Goal: Information Seeking & Learning: Learn about a topic

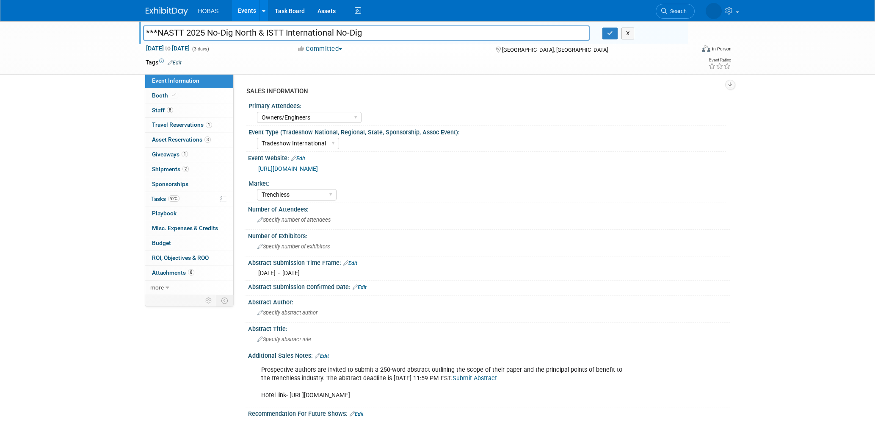
select select "Owners/Engineers"
select select "Tradeshow International"
select select "Trenchless"
select select "Exhibiting"
click at [168, 97] on span "Booth" at bounding box center [165, 95] width 26 height 7
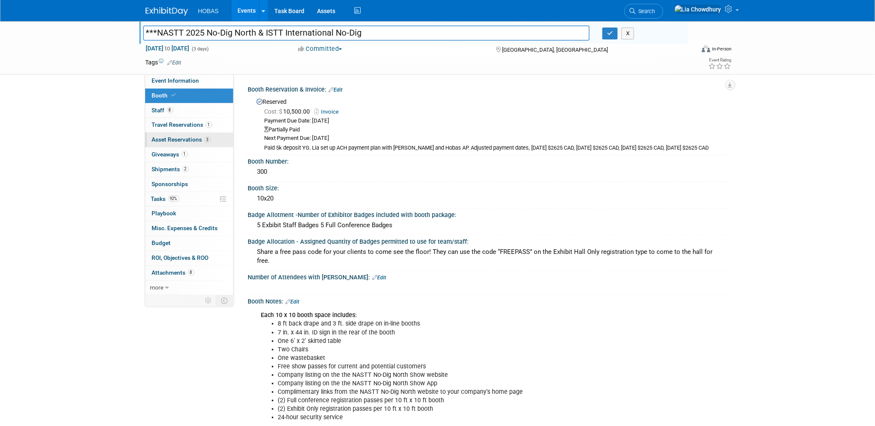
click at [173, 135] on link "3 Asset Reservations 3" at bounding box center [189, 140] width 88 height 14
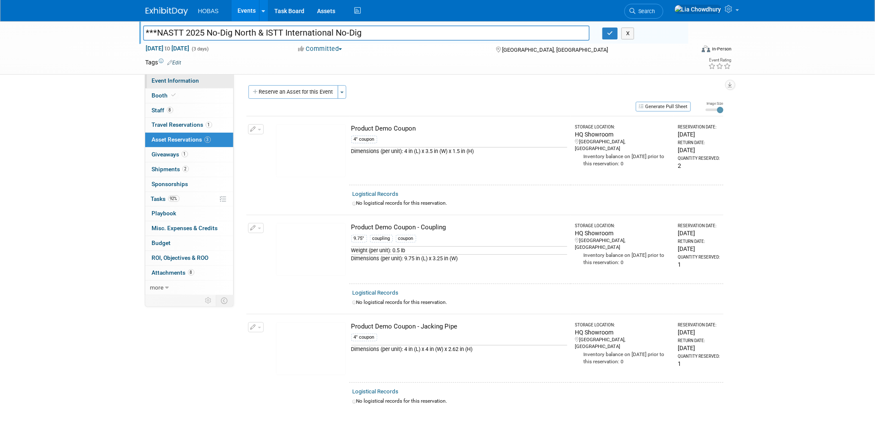
click at [161, 82] on span "Event Information" at bounding box center [175, 80] width 47 height 7
select select "Owners/Engineers"
select select "Tradeshow International"
select select "Trenchless"
select select "Exhibiting"
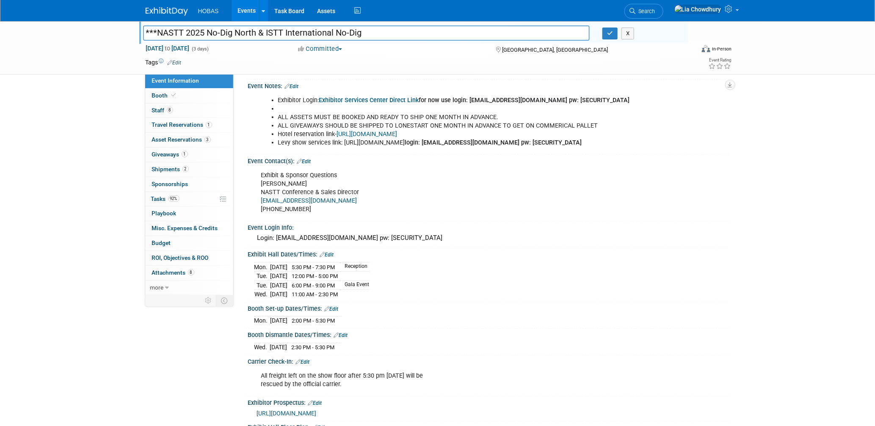
scroll to position [517, 0]
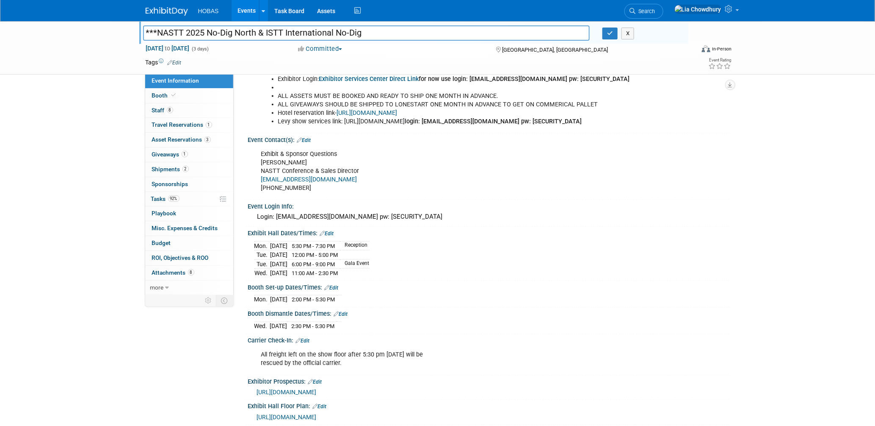
drag, startPoint x: 383, startPoint y: 276, endPoint x: 247, endPoint y: 254, distance: 137.6
click at [248, 254] on div "[DATE] 5:30 PM - 7:30 PM Reception [DATE] 12:00 PM - 5:00 PM" at bounding box center [489, 257] width 482 height 41
click at [386, 248] on div "[DATE] 5:30 PM - 7:30 PM Reception [DATE] 12:00 PM - 5:00 PM" at bounding box center [488, 258] width 469 height 39
click at [370, 272] on td at bounding box center [355, 272] width 30 height 9
drag, startPoint x: 371, startPoint y: 274, endPoint x: 249, endPoint y: 244, distance: 125.4
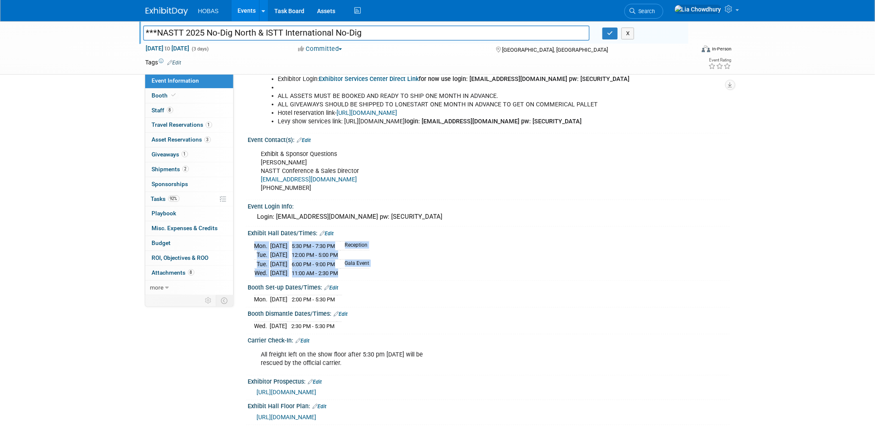
click at [249, 244] on div "[DATE] 5:30 PM - 7:30 PM Reception [DATE] 12:00 PM - 5:00 PM" at bounding box center [489, 257] width 482 height 41
copy div "[DATE] 5:30 PM - 7:30 PM Reception [DATE] 12:00 PM - 5:00 PM [DATE] 6:00 PM - 9…"
click at [308, 300] on span "2:00 PM - 5:30 PM" at bounding box center [313, 299] width 43 height 6
click at [287, 327] on td "[DATE]" at bounding box center [278, 326] width 17 height 9
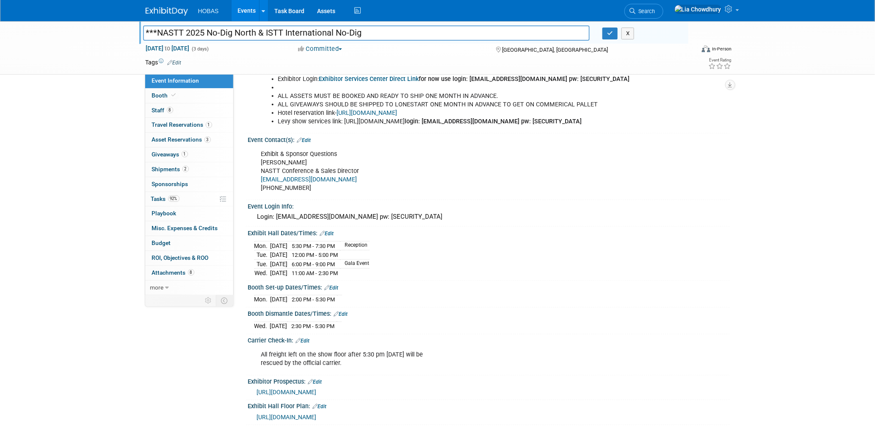
click at [287, 327] on td "[DATE]" at bounding box center [278, 326] width 17 height 9
drag, startPoint x: 253, startPoint y: 325, endPoint x: 375, endPoint y: 324, distance: 121.9
click at [375, 324] on div "[DATE] 2:30 PM - 5:30 PM Save Changes Cancel" at bounding box center [489, 324] width 482 height 14
copy div
drag, startPoint x: 164, startPoint y: 154, endPoint x: 168, endPoint y: 156, distance: 4.6
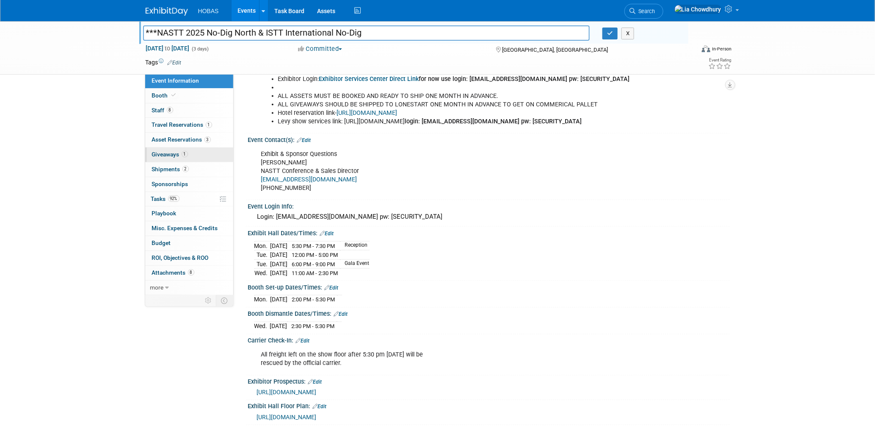
click at [164, 154] on span "Giveaways 1" at bounding box center [170, 154] width 36 height 7
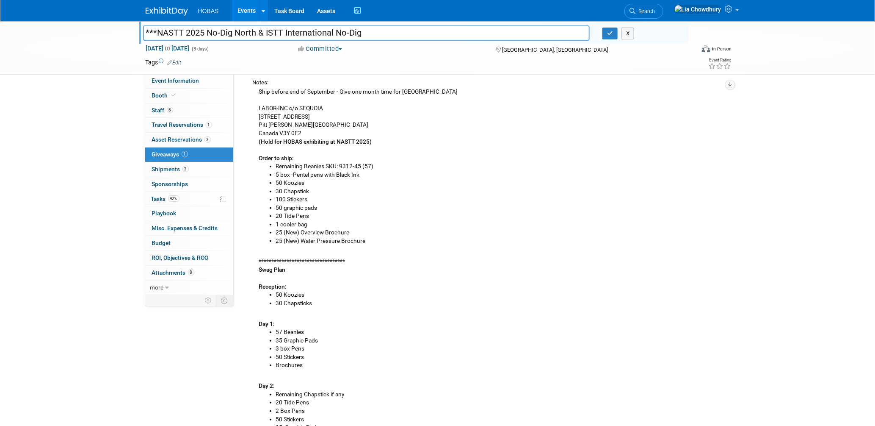
scroll to position [141, 0]
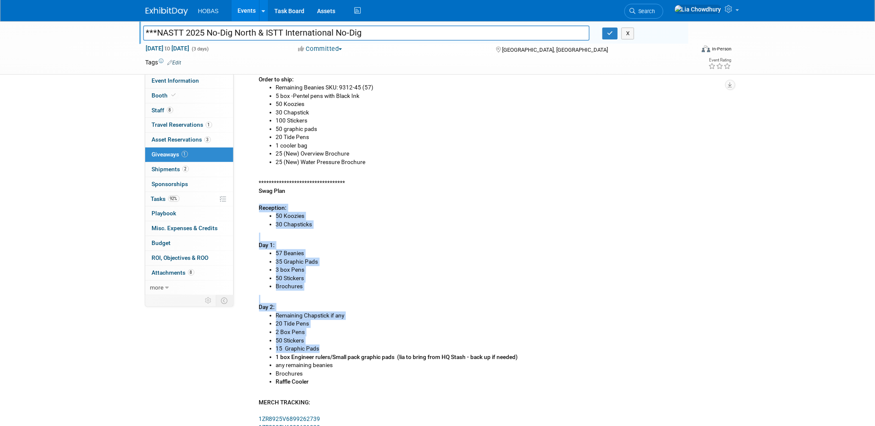
drag, startPoint x: 259, startPoint y: 204, endPoint x: 323, endPoint y: 347, distance: 156.3
click at [323, 347] on div "**********" at bounding box center [488, 227] width 471 height 439
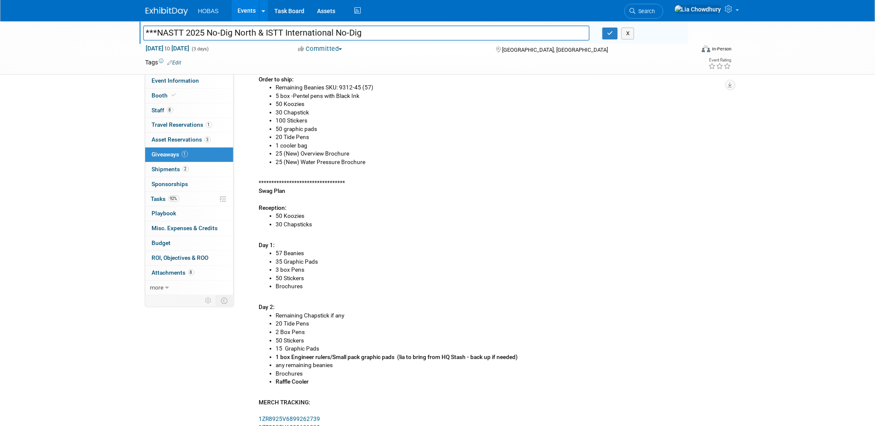
click at [310, 385] on div "**********" at bounding box center [488, 227] width 471 height 439
click at [334, 378] on li "Raffle Cooler" at bounding box center [500, 381] width 448 height 8
click at [308, 384] on b "Raffle Cooler" at bounding box center [292, 381] width 33 height 7
click at [301, 372] on li "Brochures" at bounding box center [500, 373] width 448 height 8
click at [308, 382] on b "Raffle Cooler" at bounding box center [292, 381] width 33 height 7
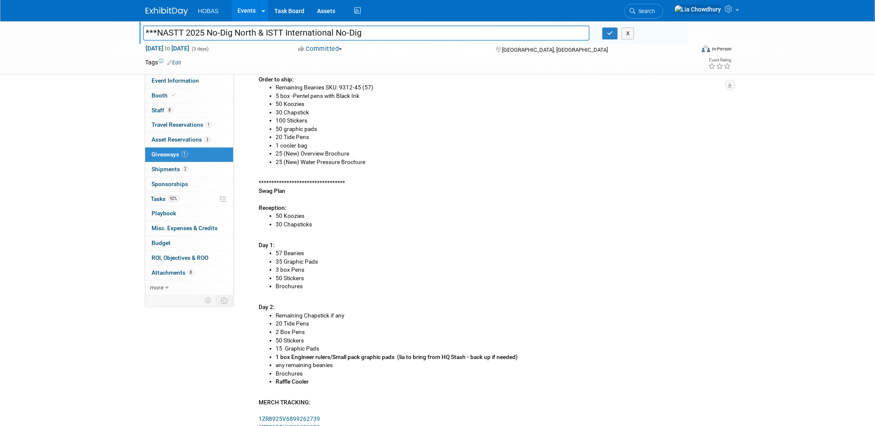
click at [293, 370] on li "Brochures" at bounding box center [500, 373] width 448 height 8
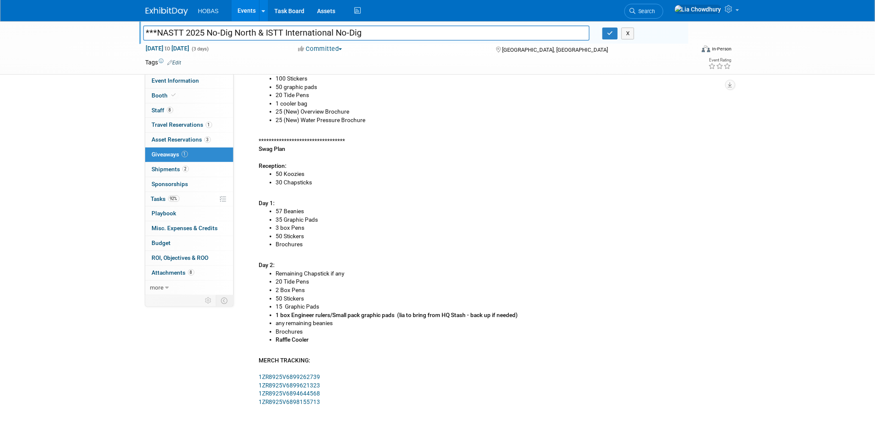
scroll to position [235, 0]
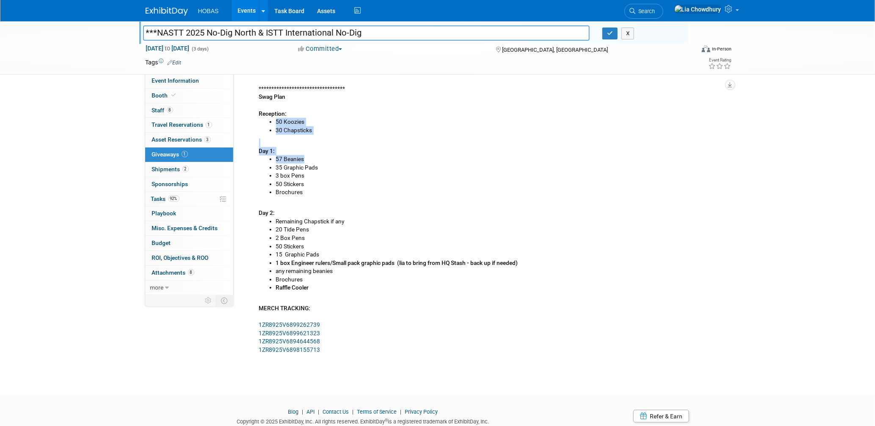
drag, startPoint x: 277, startPoint y: 119, endPoint x: 330, endPoint y: 160, distance: 66.5
click at [330, 160] on div "**********" at bounding box center [488, 133] width 471 height 439
drag, startPoint x: 330, startPoint y: 160, endPoint x: 257, endPoint y: 112, distance: 87.1
click at [257, 112] on div "**********" at bounding box center [488, 133] width 471 height 439
click at [259, 113] on b "Reception:" at bounding box center [273, 113] width 28 height 7
